Goal: Entertainment & Leisure: Consume media (video, audio)

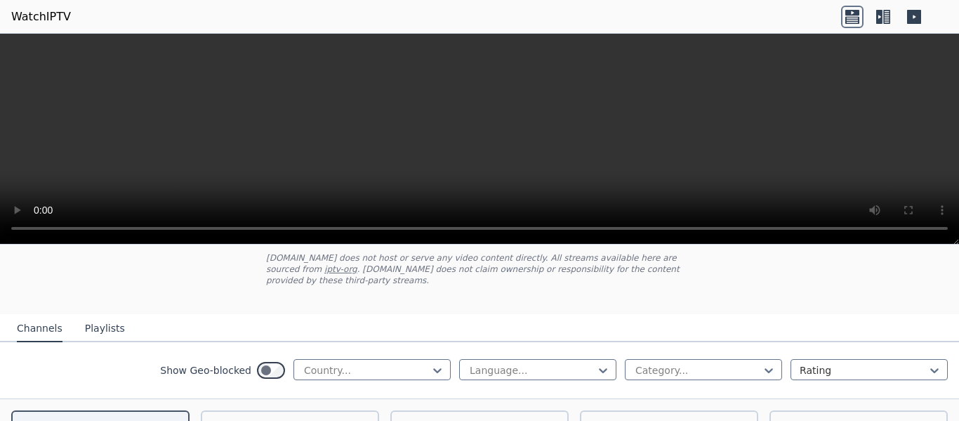
scroll to position [112, 0]
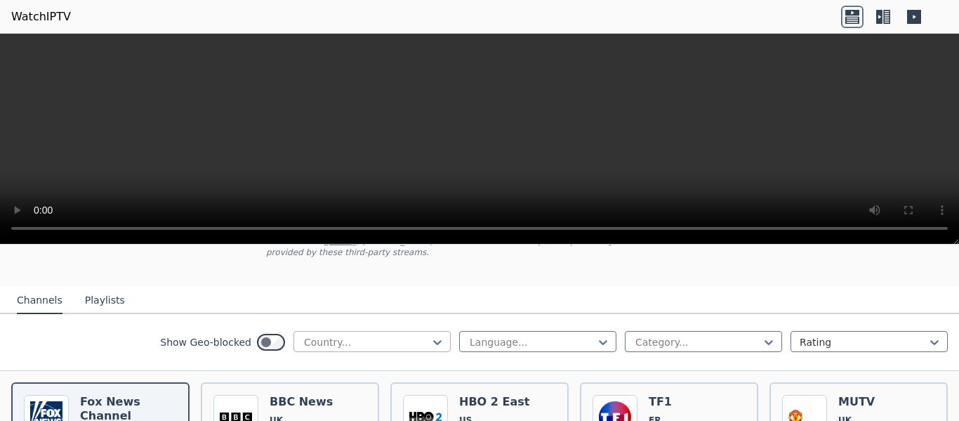
click at [397, 335] on div at bounding box center [367, 342] width 128 height 14
type input "******"
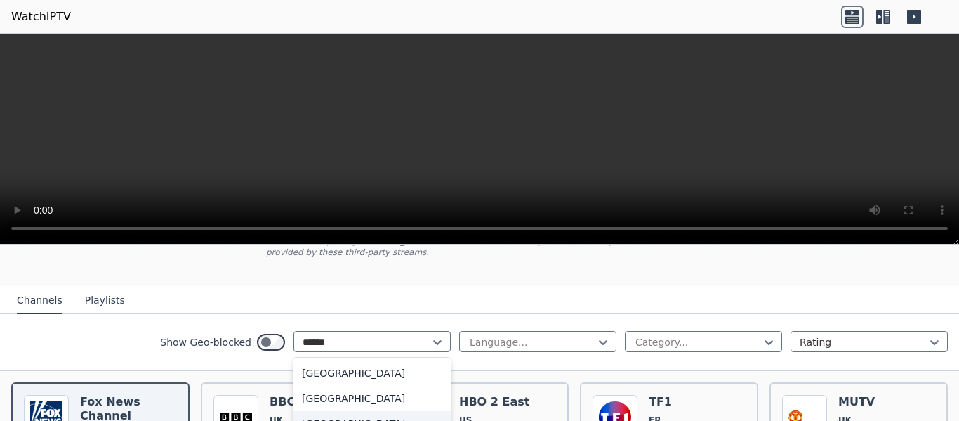
click at [345, 411] on div "[GEOGRAPHIC_DATA]" at bounding box center [371, 423] width 157 height 25
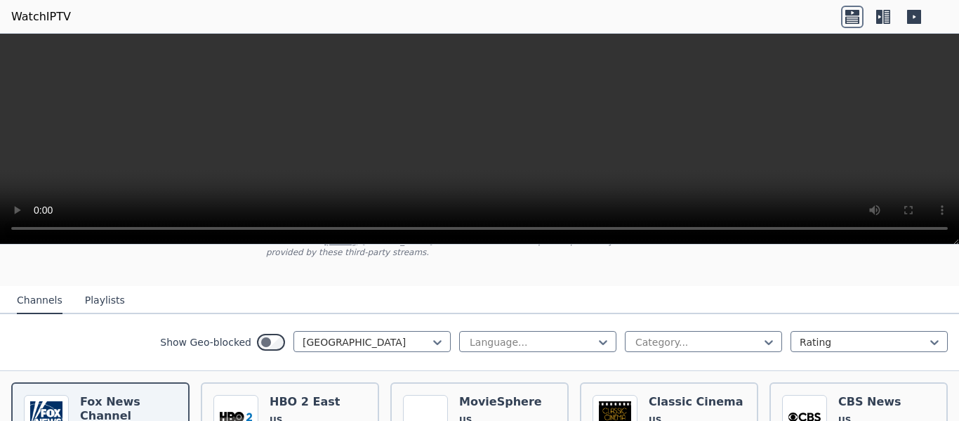
click at [103, 287] on button "Playlists" at bounding box center [105, 300] width 40 height 27
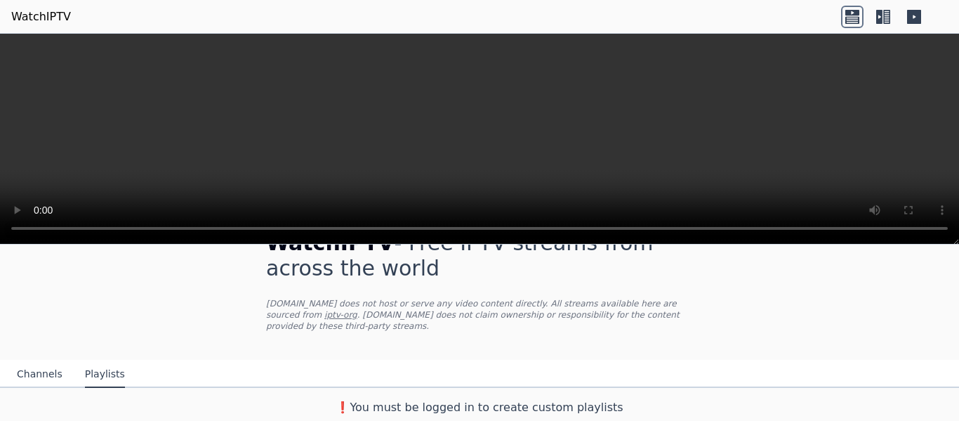
scroll to position [27, 0]
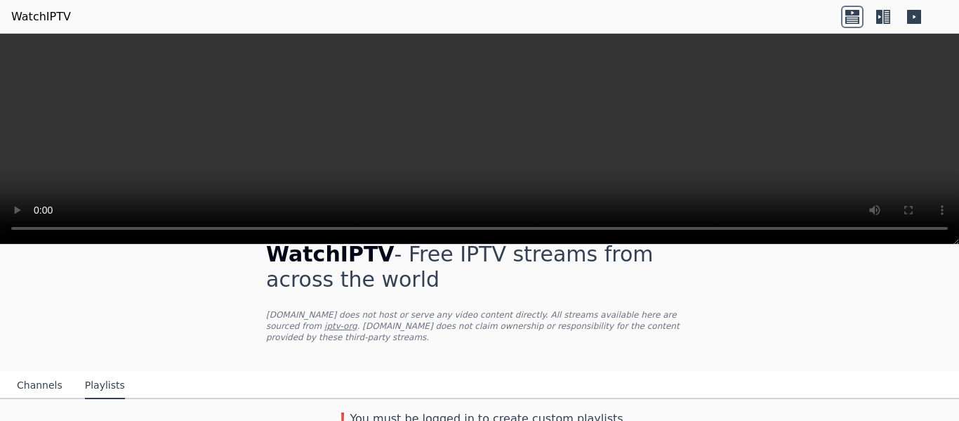
click at [34, 8] on link "WatchIPTV" at bounding box center [41, 16] width 60 height 17
click at [913, 14] on icon at bounding box center [914, 17] width 14 height 14
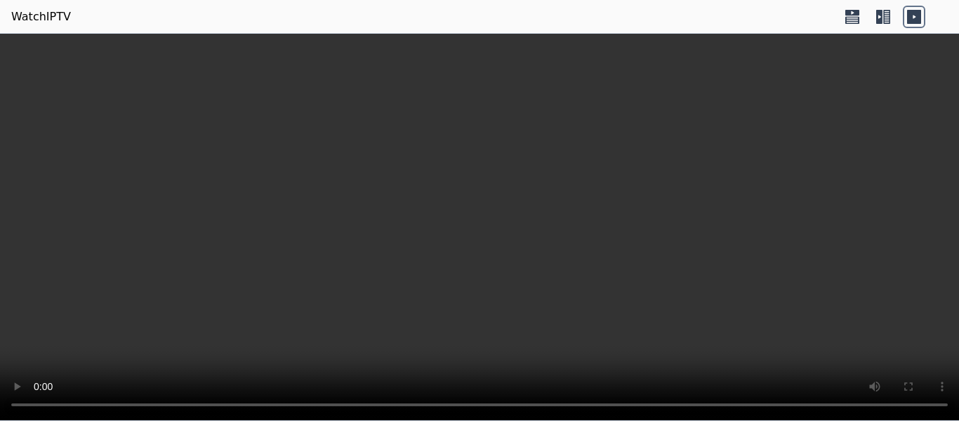
click at [912, 12] on icon at bounding box center [914, 17] width 14 height 14
click at [854, 14] on icon at bounding box center [852, 13] width 14 height 6
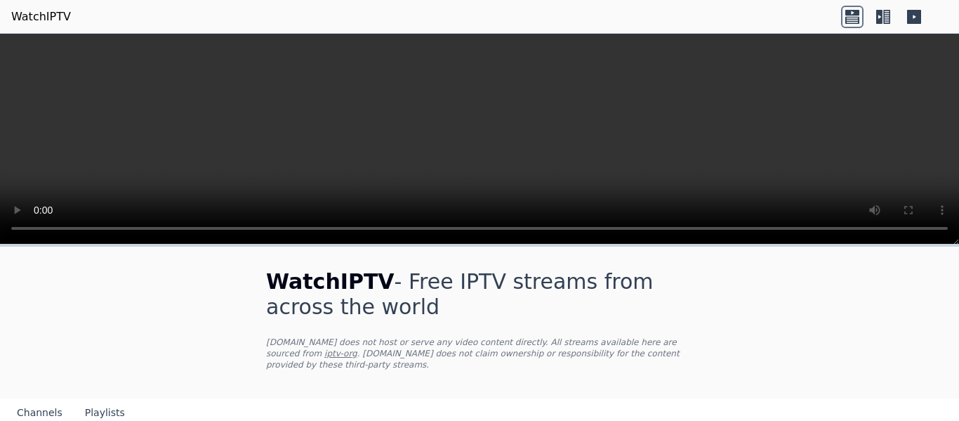
click at [34, 403] on button "Channels" at bounding box center [40, 412] width 46 height 27
click at [100, 402] on button "Playlists" at bounding box center [105, 412] width 40 height 27
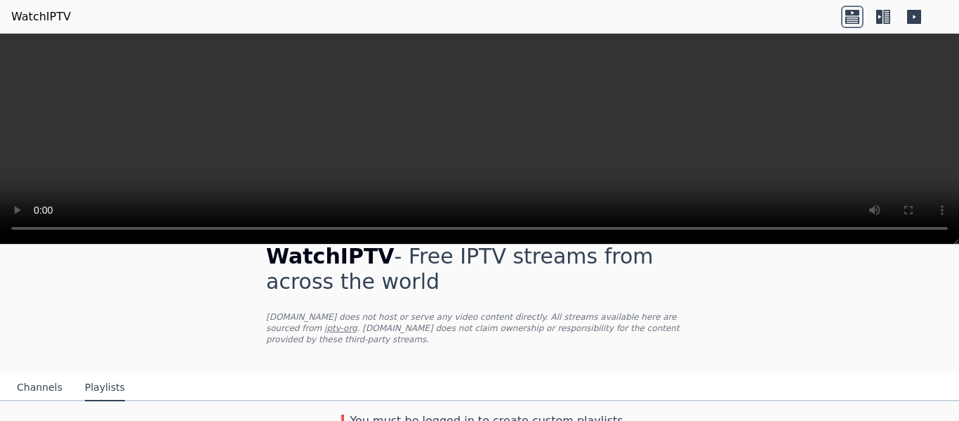
scroll to position [27, 0]
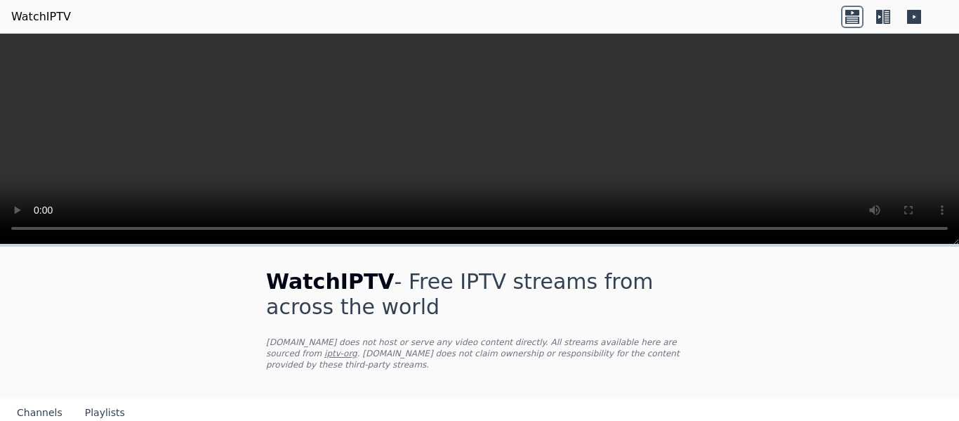
click at [885, 14] on icon at bounding box center [886, 17] width 7 height 14
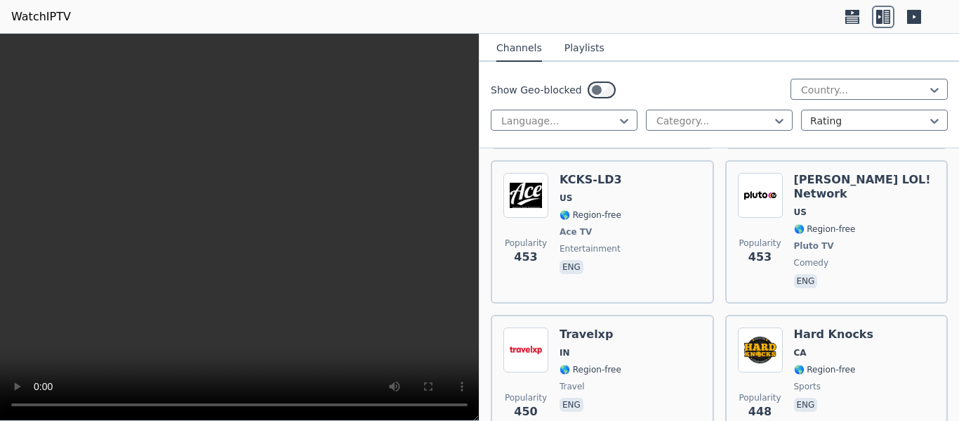
scroll to position [17278, 0]
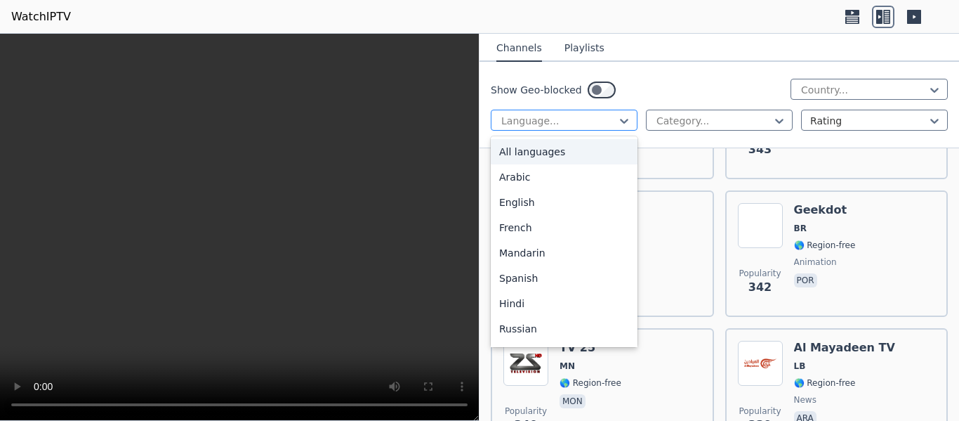
click at [581, 121] on div at bounding box center [558, 121] width 117 height 14
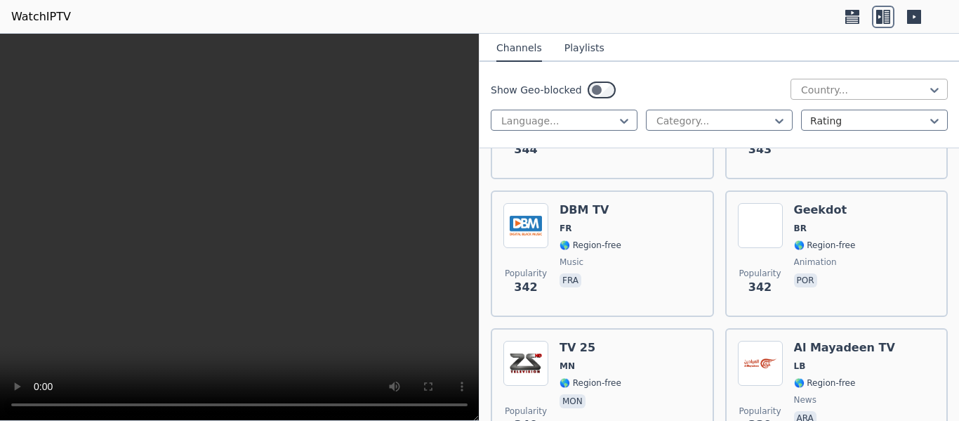
click at [825, 95] on div at bounding box center [864, 90] width 128 height 14
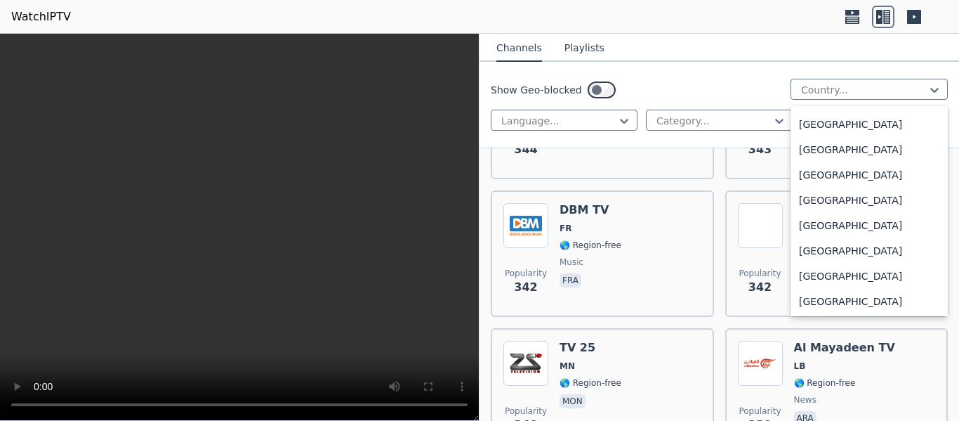
scroll to position [4833, 0]
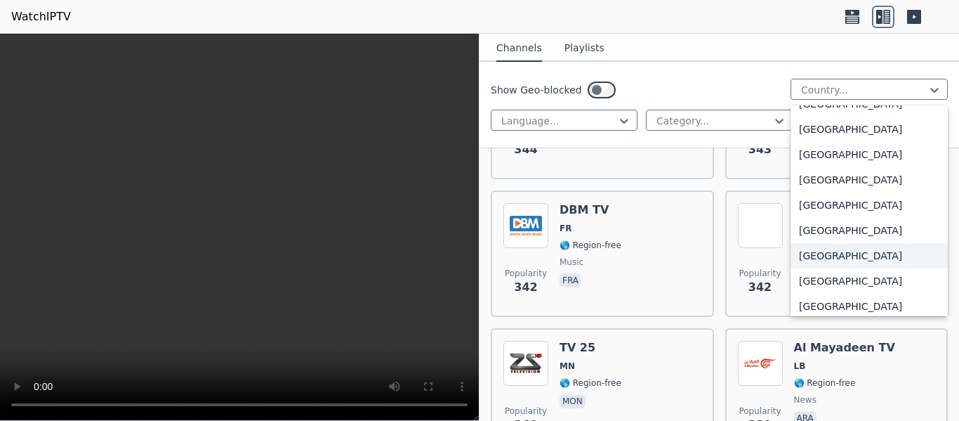
click at [845, 253] on div "United States" at bounding box center [869, 255] width 157 height 25
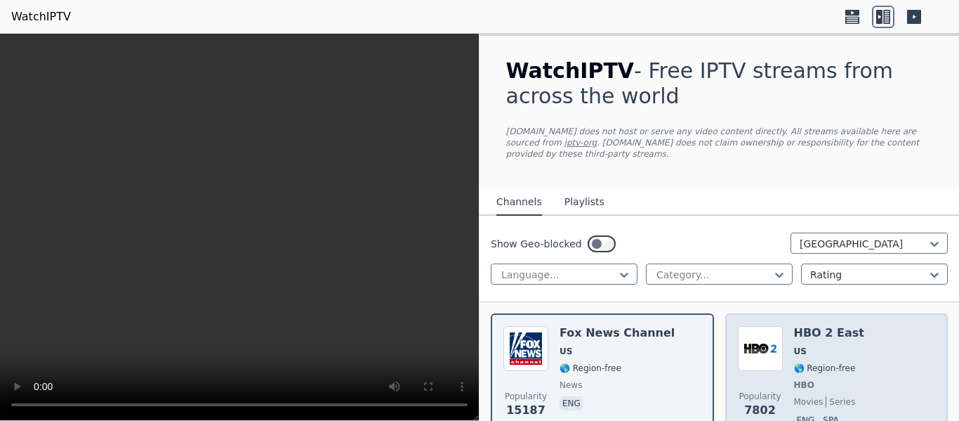
click at [890, 345] on div "Popularity 7802 HBO 2 East US 🌎 Region-free HBO movies series eng spa" at bounding box center [837, 378] width 198 height 104
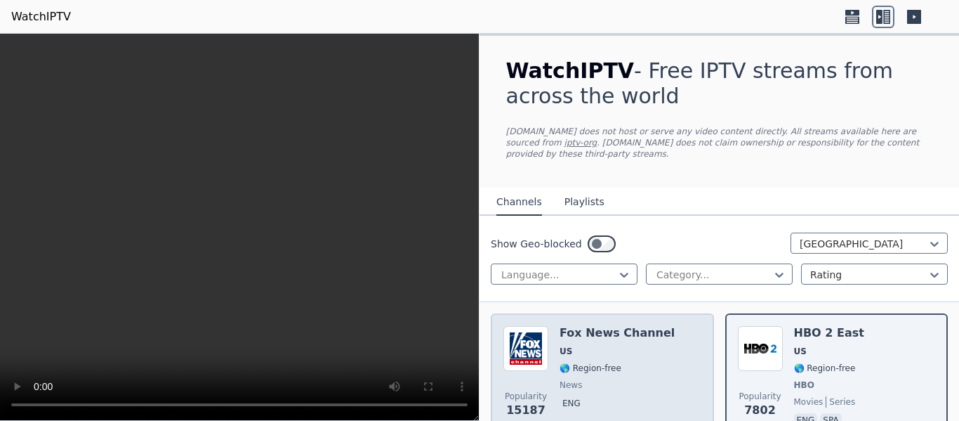
click at [662, 340] on div "Popularity 15187 Fox News Channel US 🌎 Region-free news eng" at bounding box center [602, 378] width 198 height 104
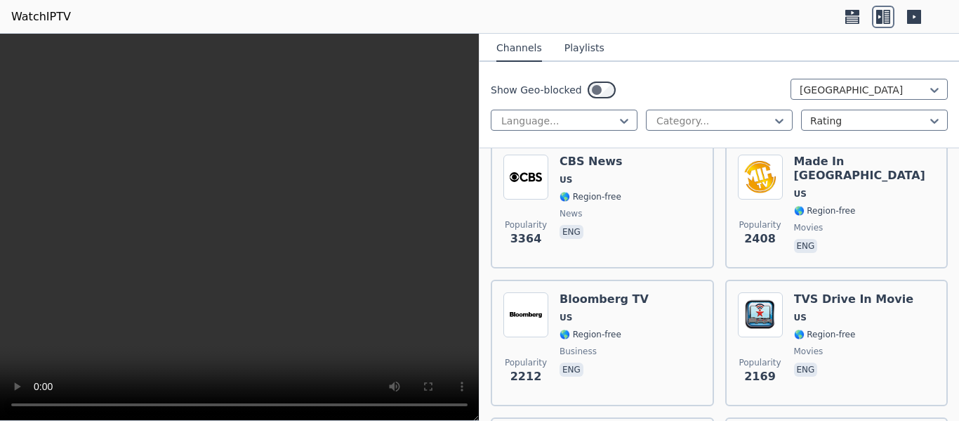
scroll to position [788, 0]
